Goal: Task Accomplishment & Management: Use online tool/utility

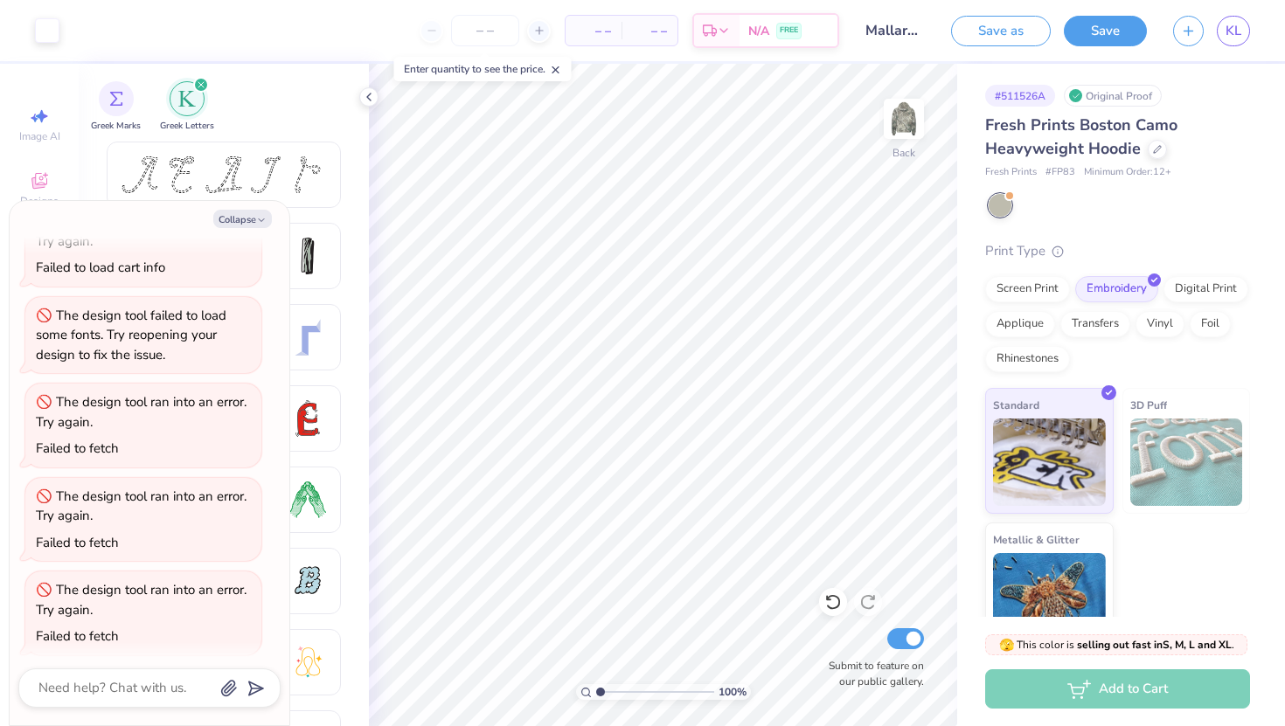
scroll to position [371, 0]
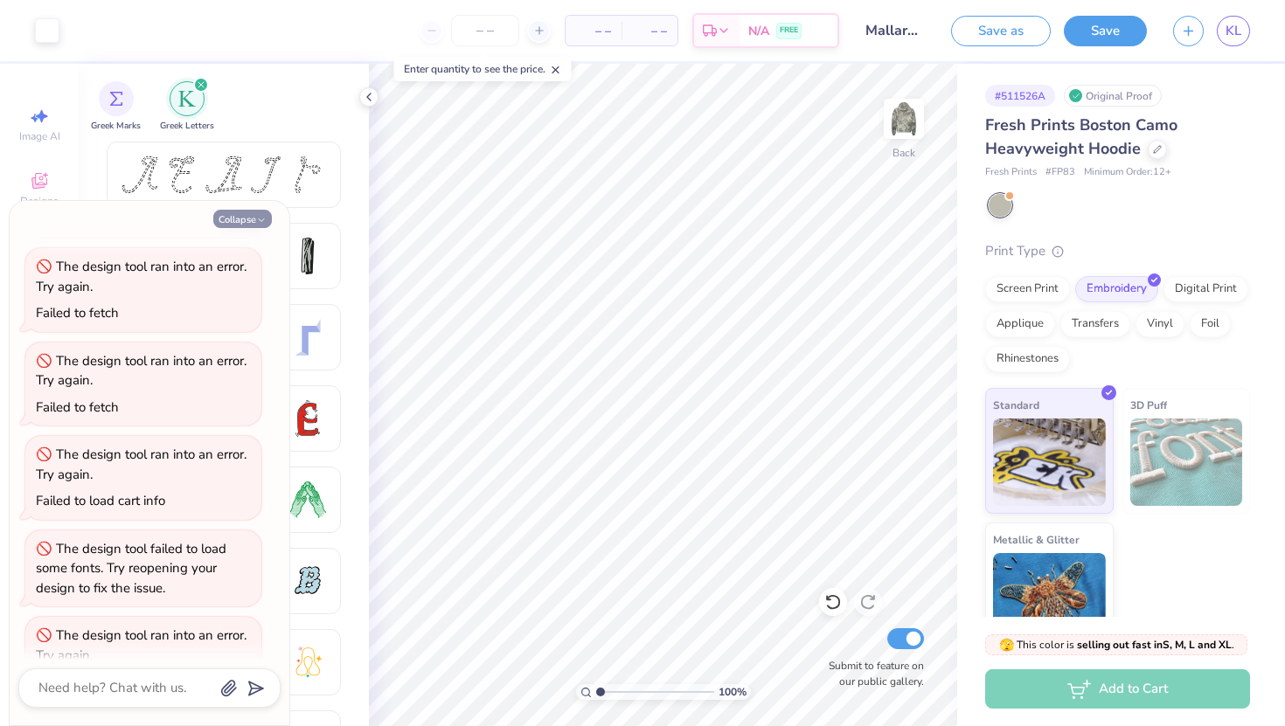
click at [237, 219] on button "Collapse" at bounding box center [242, 219] width 59 height 18
type textarea "x"
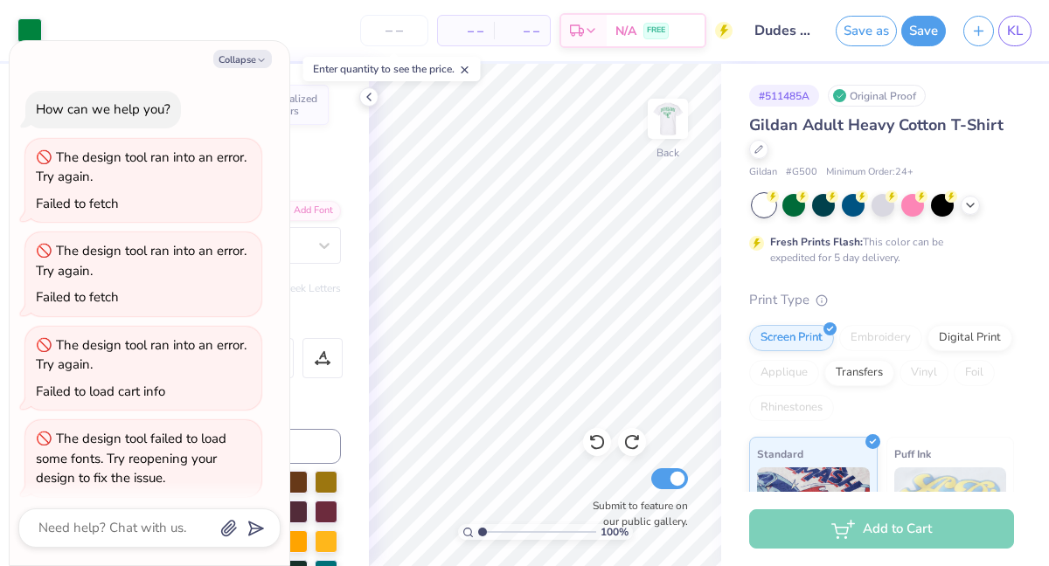
scroll to position [474, 0]
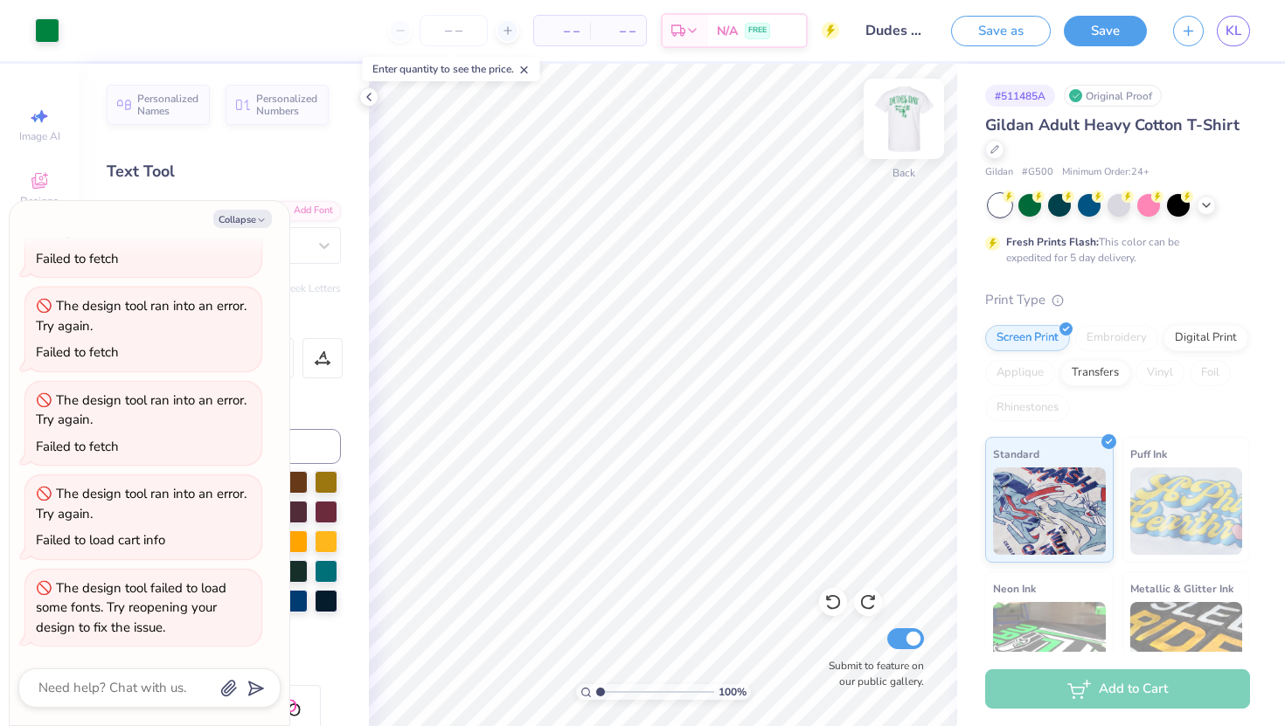
click at [909, 126] on img at bounding box center [904, 119] width 70 height 70
click at [1048, 212] on div at bounding box center [1118, 203] width 23 height 23
click at [1048, 205] on polyline at bounding box center [1206, 203] width 7 height 3
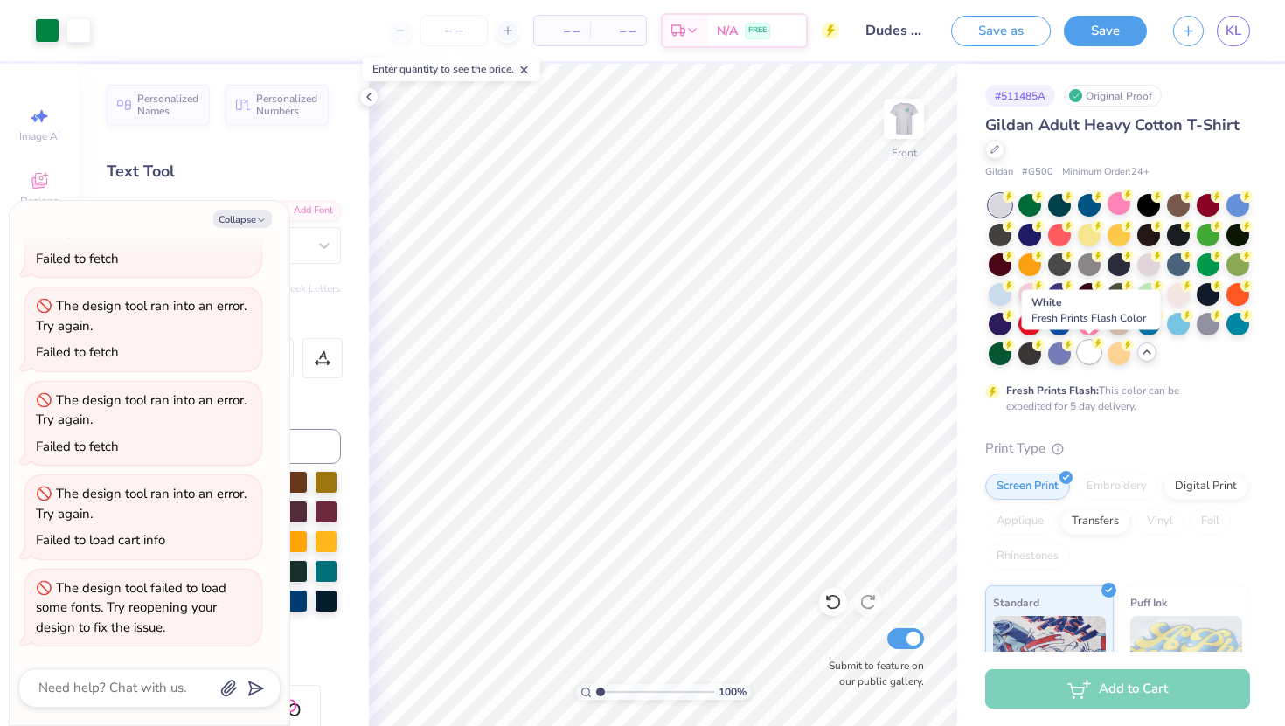
click at [1048, 355] on div at bounding box center [1089, 352] width 23 height 23
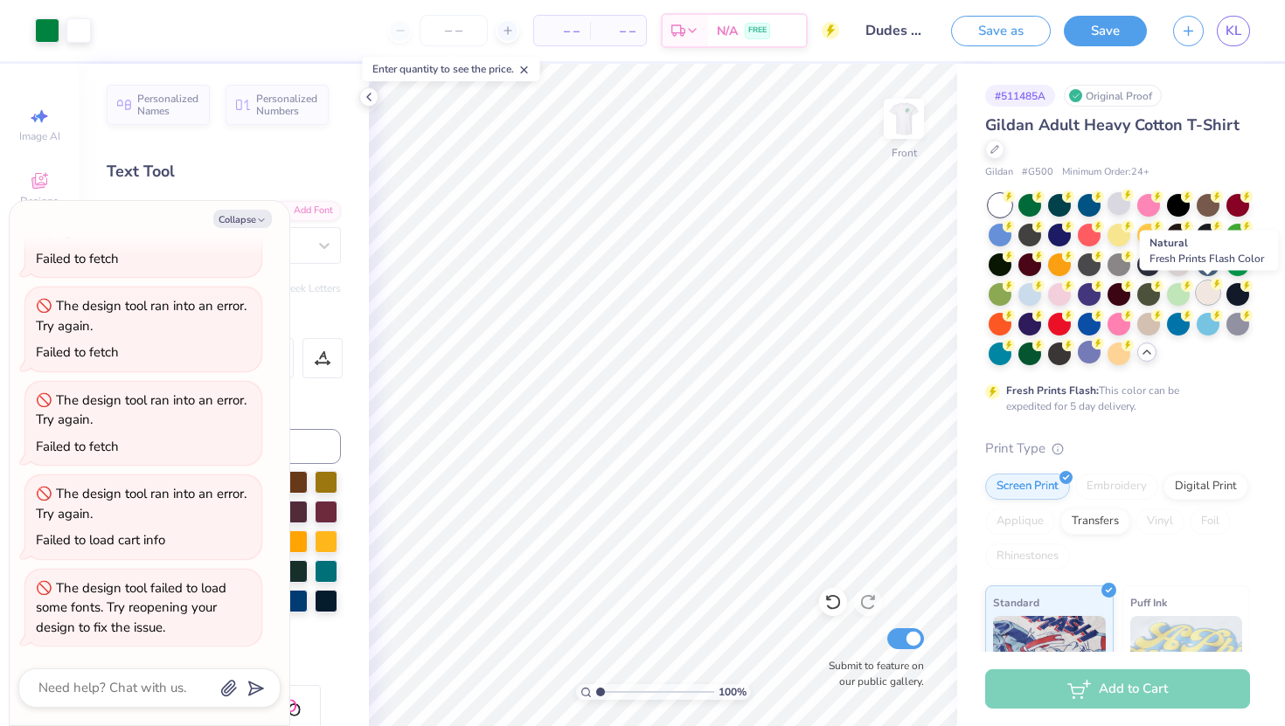
click at [1048, 302] on div at bounding box center [1208, 292] width 23 height 23
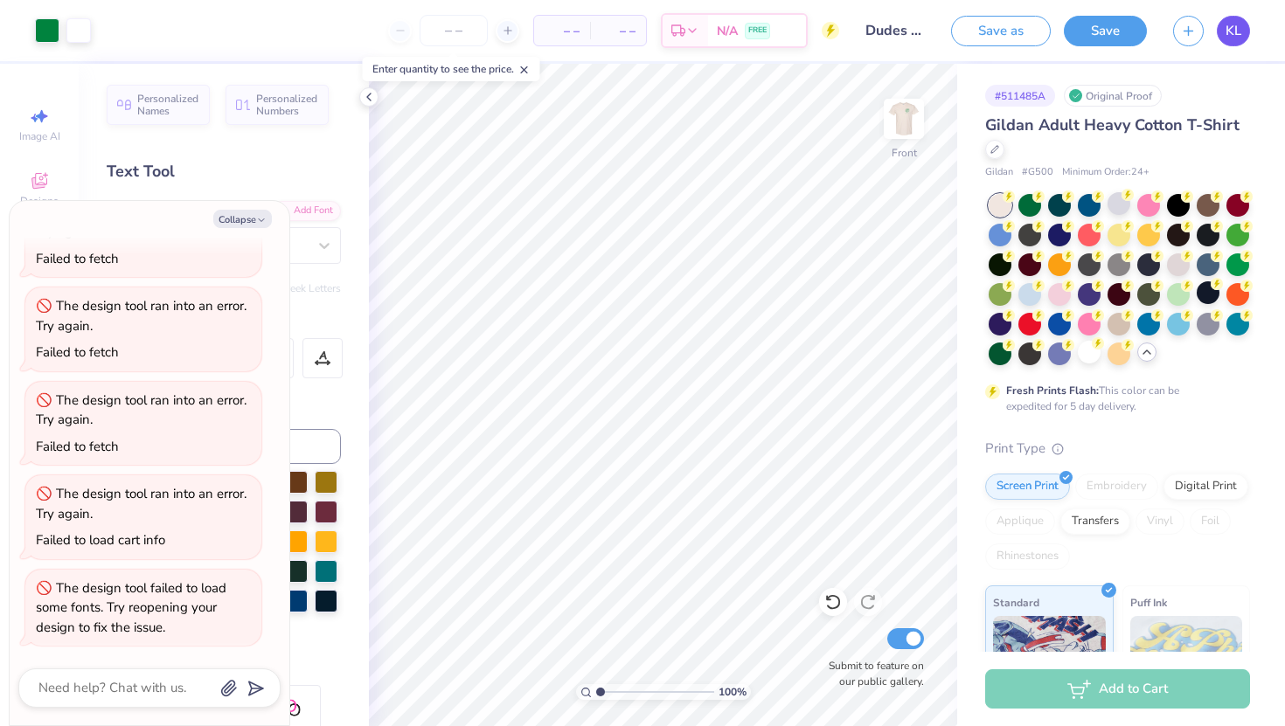
click at [1048, 32] on span "KL" at bounding box center [1233, 31] width 16 height 20
type textarea "x"
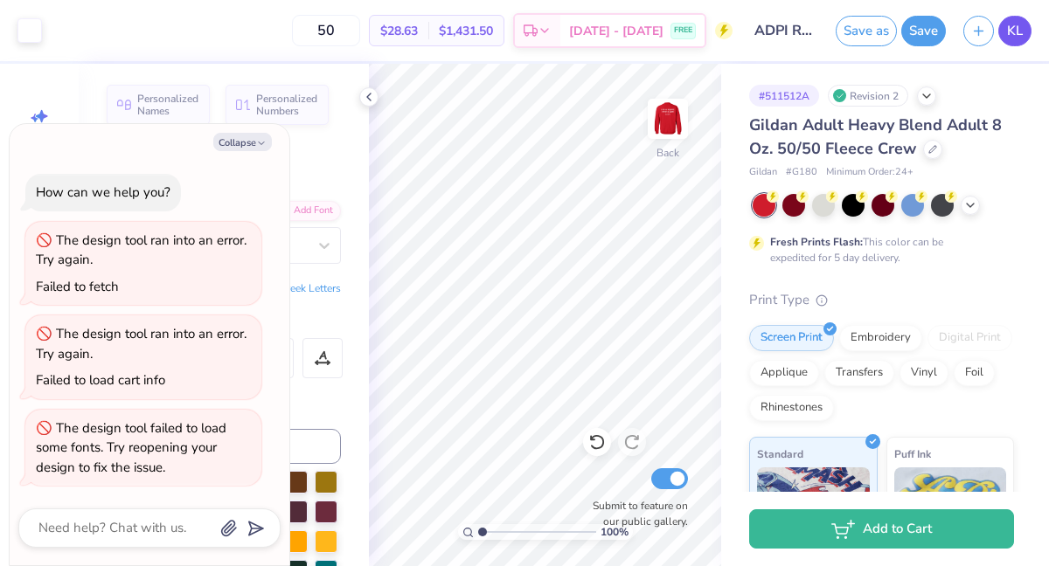
click at [1008, 36] on span "KL" at bounding box center [1015, 31] width 16 height 20
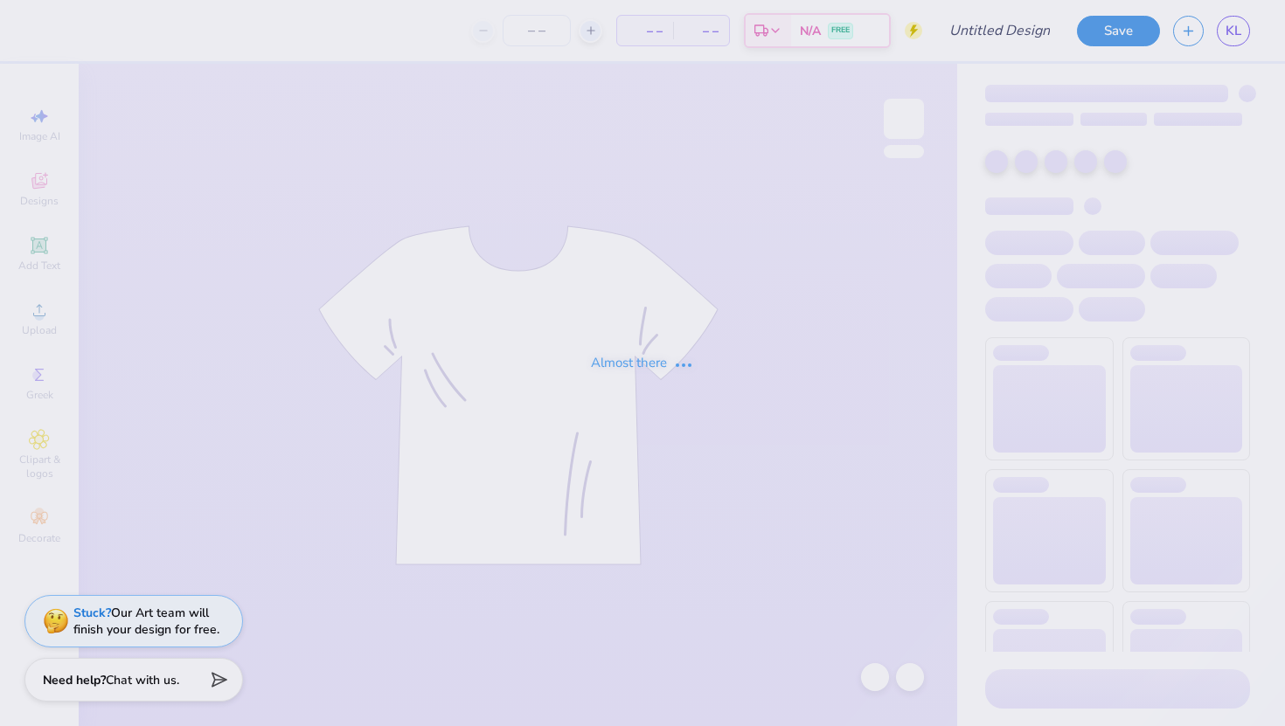
type input "ADPI Retreat"
type input "50"
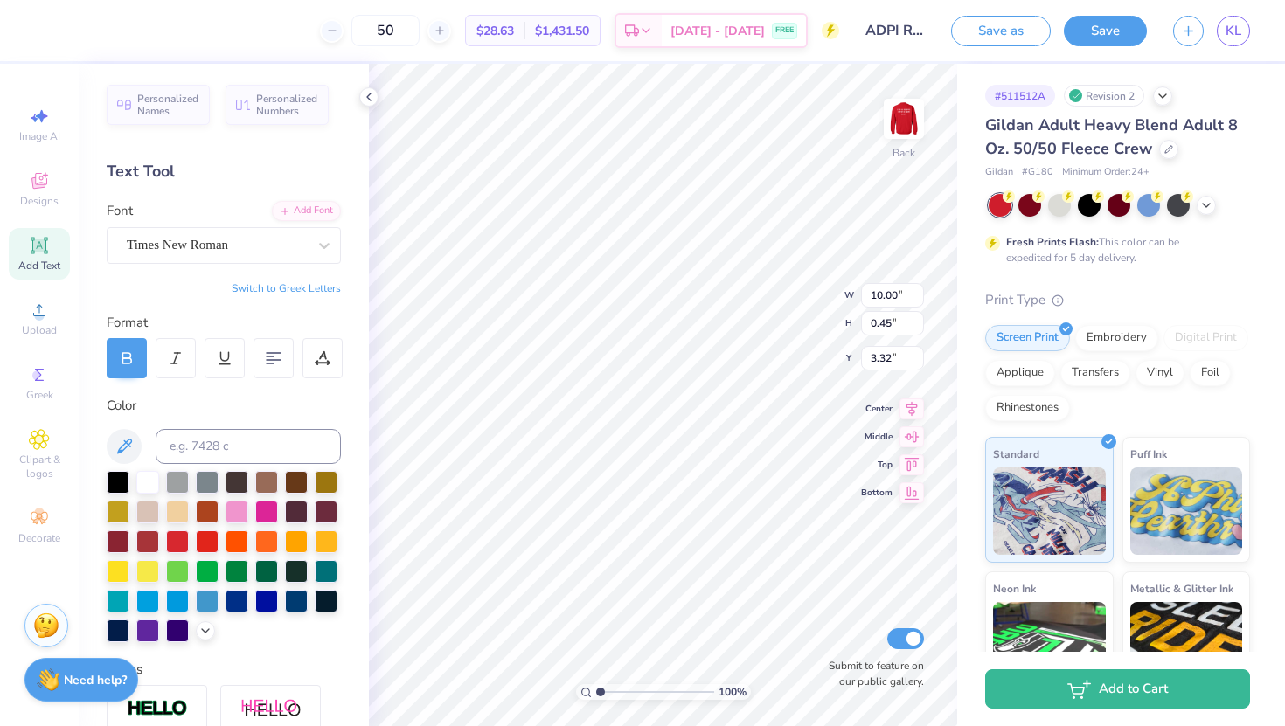
type input "3.23"
type input "3.00"
